Goal: Task Accomplishment & Management: Manage account settings

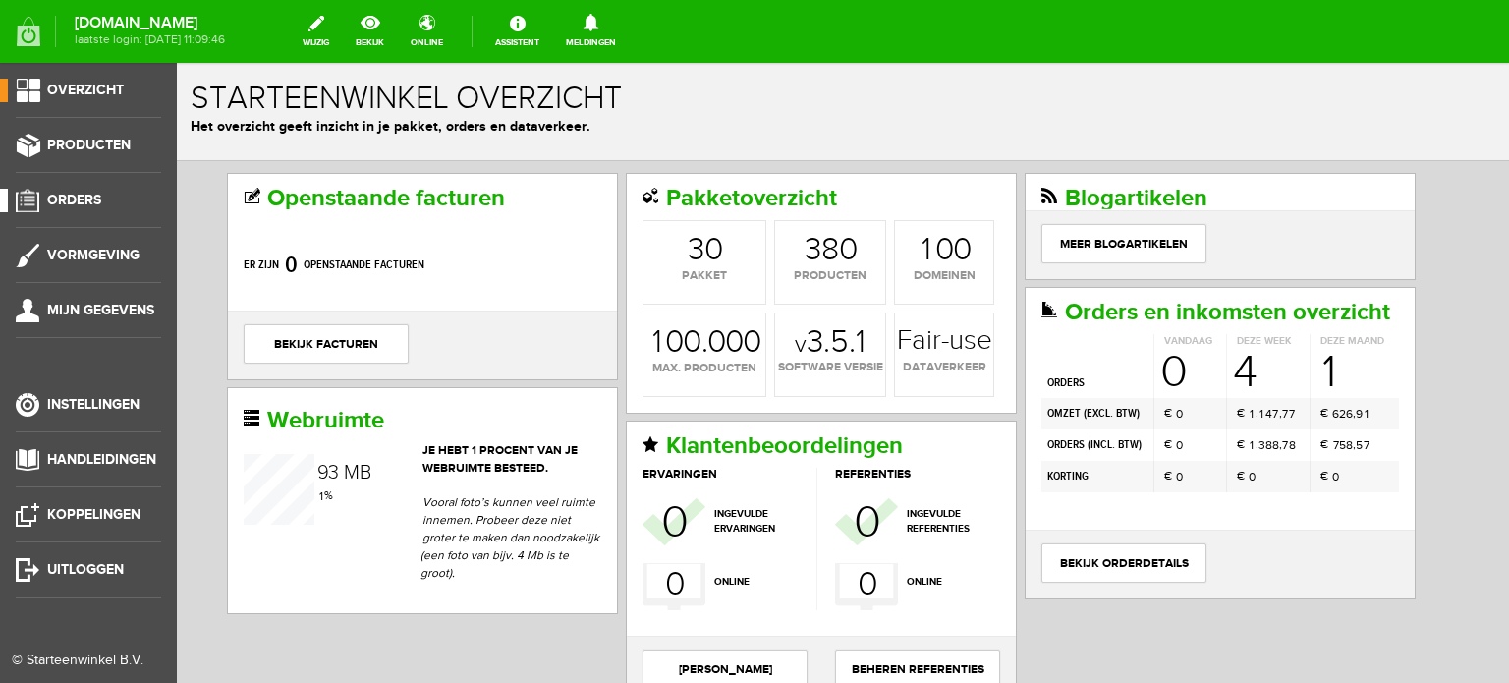
click at [83, 195] on span "Orders" at bounding box center [74, 200] width 54 height 17
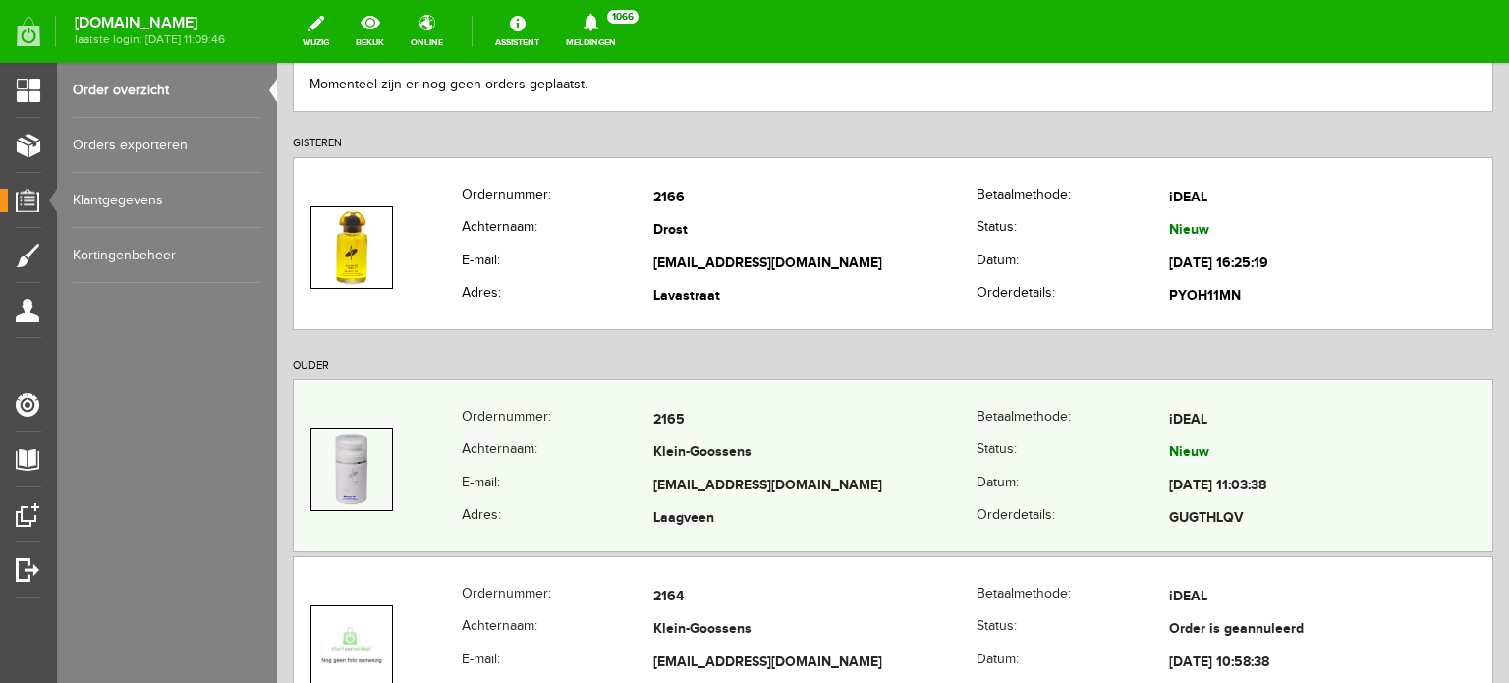
scroll to position [295, 0]
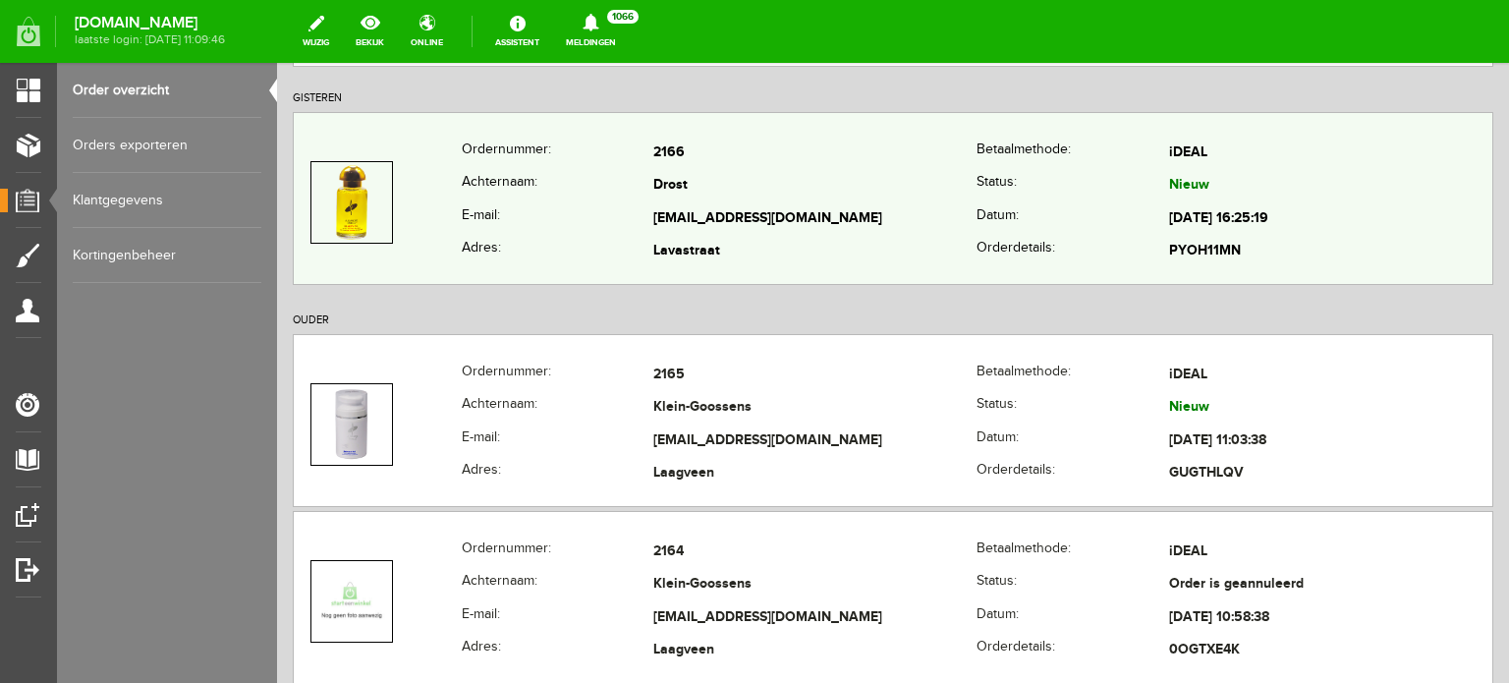
click at [657, 185] on td "Drost" at bounding box center [814, 186] width 323 height 33
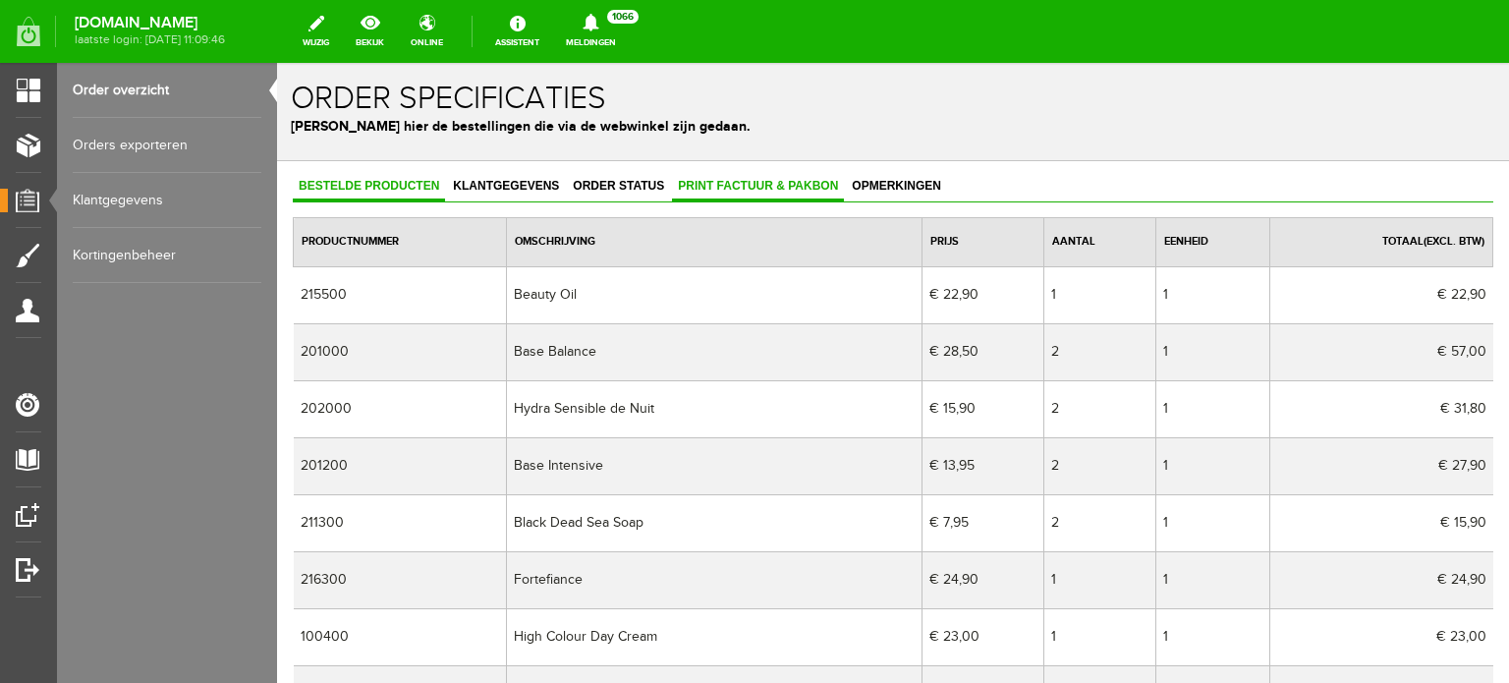
click at [722, 176] on link "Print factuur & pakbon" at bounding box center [758, 187] width 172 height 28
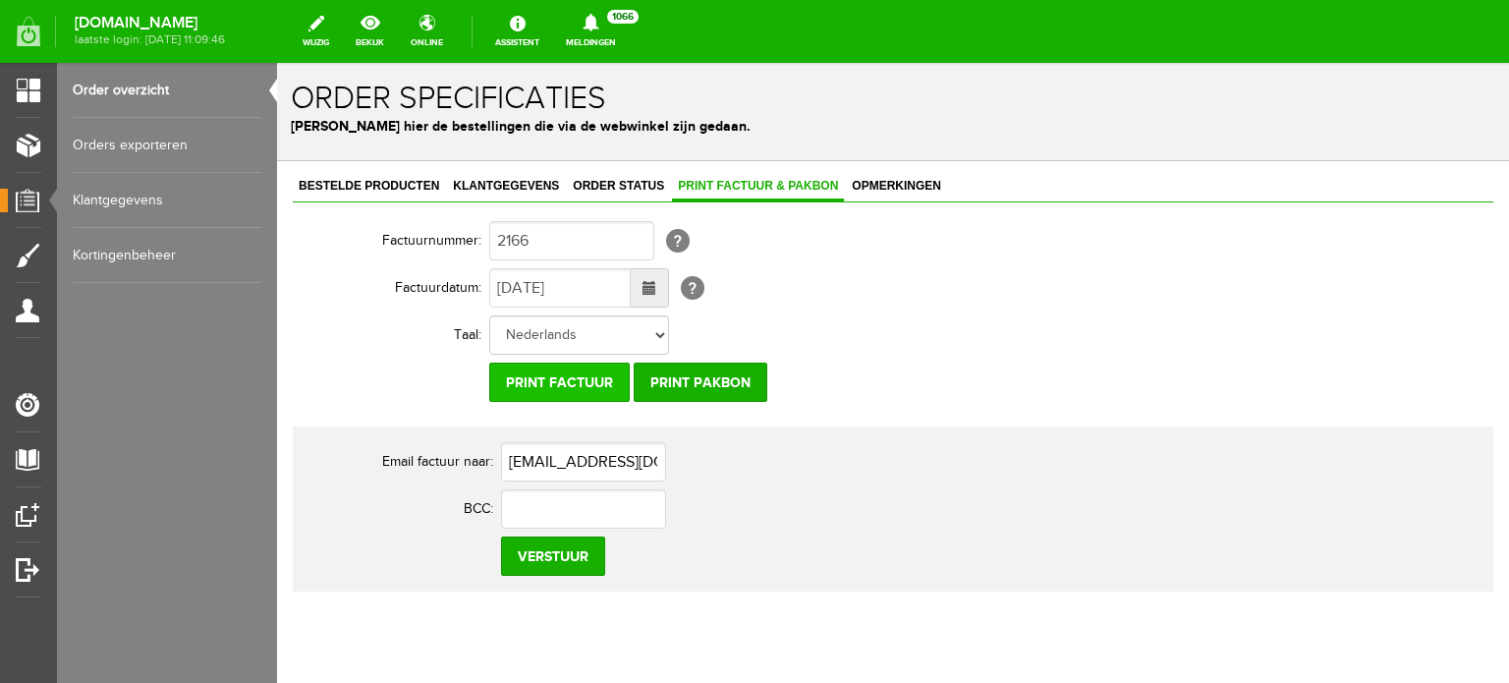
click at [609, 380] on input "Print factuur" at bounding box center [559, 382] width 141 height 39
click at [544, 373] on input "Print factuur" at bounding box center [559, 382] width 141 height 39
click at [582, 376] on input "Print factuur" at bounding box center [559, 382] width 141 height 39
click at [514, 181] on span "Klantgegevens" at bounding box center [506, 186] width 118 height 14
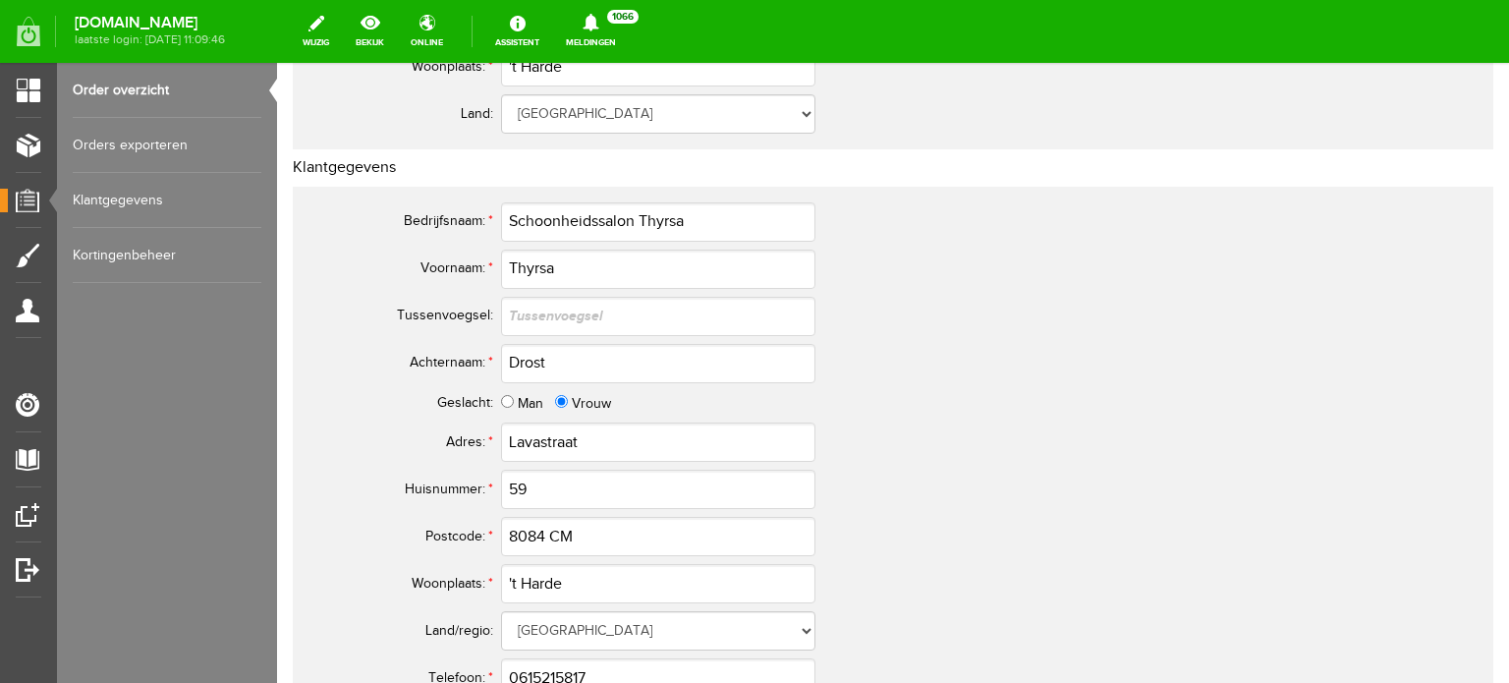
scroll to position [688, 0]
